Goal: Information Seeking & Learning: Learn about a topic

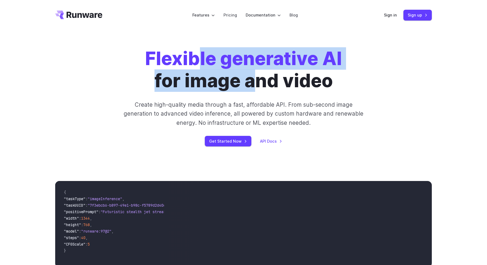
drag, startPoint x: 195, startPoint y: 60, endPoint x: 257, endPoint y: 81, distance: 65.5
click at [257, 81] on h1 "Flexible generative AI for image and video" at bounding box center [243, 70] width 197 height 44
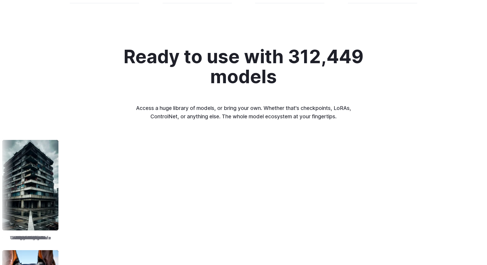
scroll to position [553, 0]
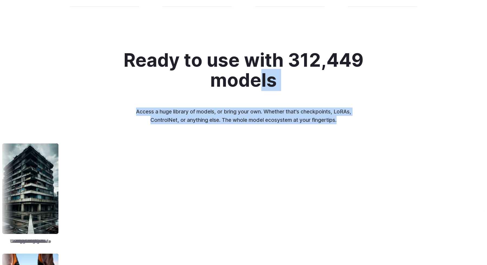
drag, startPoint x: 257, startPoint y: 126, endPoint x: 260, endPoint y: 67, distance: 59.0
click at [259, 68] on div "Ready to use with 312,449 models Access a huge library of models, or bring your…" at bounding box center [243, 223] width 487 height 347
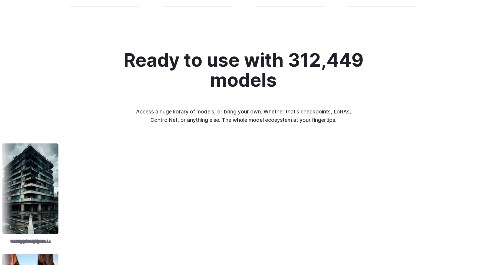
click at [249, 62] on h2 "Ready to use with 312,449 models" at bounding box center [243, 70] width 249 height 40
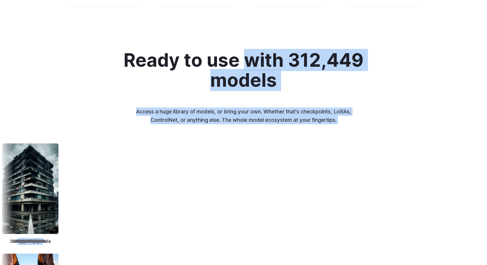
drag, startPoint x: 246, startPoint y: 54, endPoint x: 260, endPoint y: 141, distance: 88.3
click at [260, 141] on div "Ready to use with 312,449 models Access a huge library of models, or bring your…" at bounding box center [243, 223] width 487 height 347
click at [262, 123] on p "Access a huge library of models, or bring your own. Whether that's checkpoints,…" at bounding box center [243, 116] width 225 height 16
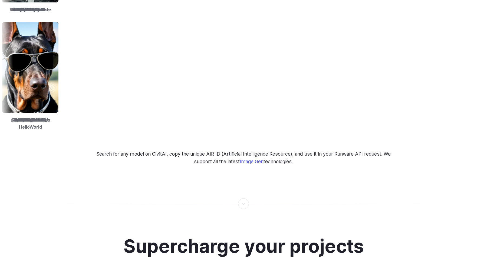
scroll to position [746, 0]
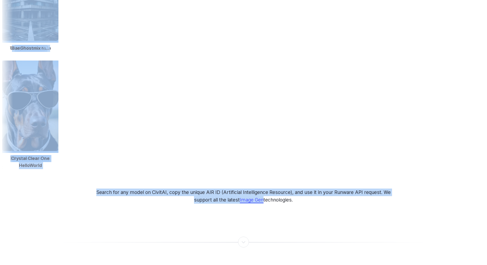
drag, startPoint x: 262, startPoint y: 46, endPoint x: 262, endPoint y: 190, distance: 144.4
click at [262, 190] on div "Ready to use with 312,449 models Access a huge library of models, or bring your…" at bounding box center [243, 30] width 487 height 347
click at [254, 189] on p "Search for any model on CivitAI, copy the unique AIR ID (Artificial Intelligenc…" at bounding box center [243, 196] width 305 height 15
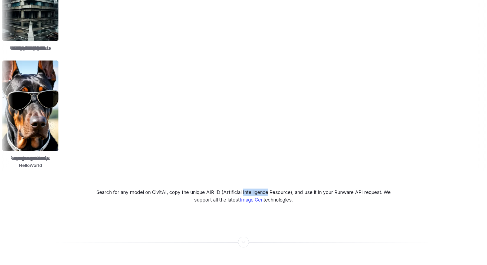
click at [254, 189] on p "Search for any model on CivitAI, copy the unique AIR ID (Artificial Intelligenc…" at bounding box center [243, 196] width 305 height 15
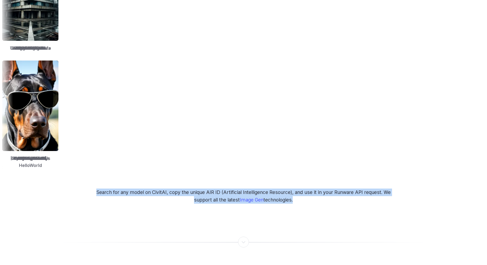
click at [254, 189] on p "Search for any model on CivitAI, copy the unique AIR ID (Artificial Intelligenc…" at bounding box center [243, 196] width 305 height 15
click at [250, 189] on p "Search for any model on CivitAI, copy the unique AIR ID (Artificial Intelligenc…" at bounding box center [243, 196] width 305 height 15
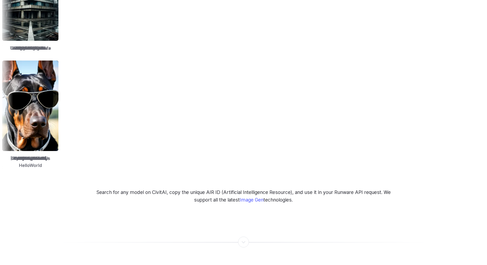
drag, startPoint x: 207, startPoint y: 182, endPoint x: 296, endPoint y: 201, distance: 91.3
click at [296, 201] on div "Ready to use with 312,449 models Access a huge library of models, or bring your…" at bounding box center [243, 30] width 487 height 399
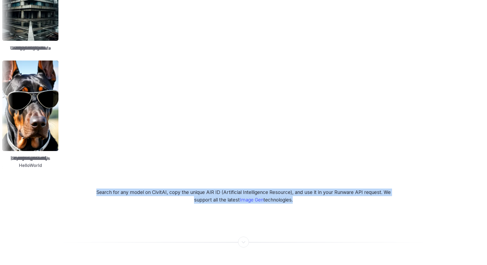
click at [296, 201] on div "Ready to use with 312,449 models Access a huge library of models, or bring your…" at bounding box center [243, 30] width 487 height 399
click at [302, 200] on div "Ready to use with 312,449 models Access a huge library of models, or bring your…" at bounding box center [243, 30] width 487 height 399
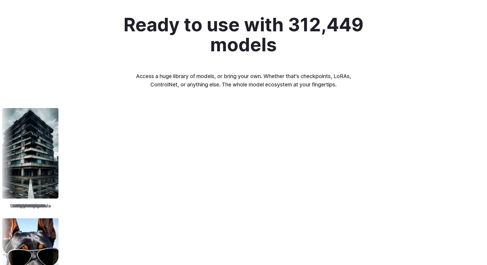
scroll to position [670, 0]
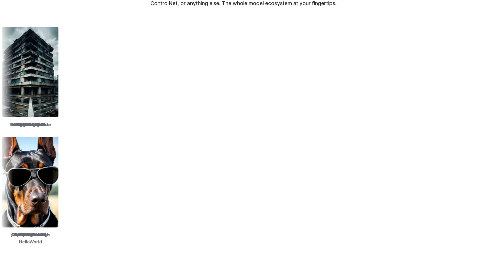
click at [240, 131] on div "TrueSketch Detail Tweaker Tales of Digital Life MOHAWK Unstable Diffusers Pictu…" at bounding box center [243, 136] width 487 height 223
click at [237, 131] on div "TrueSketch Detail Tweaker Tales of Digital Life MOHAWK Unstable Diffusers Pictu…" at bounding box center [243, 136] width 487 height 223
click at [244, 135] on div "Opendalle" at bounding box center [213, 191] width 61 height 113
